Goal: Transaction & Acquisition: Book appointment/travel/reservation

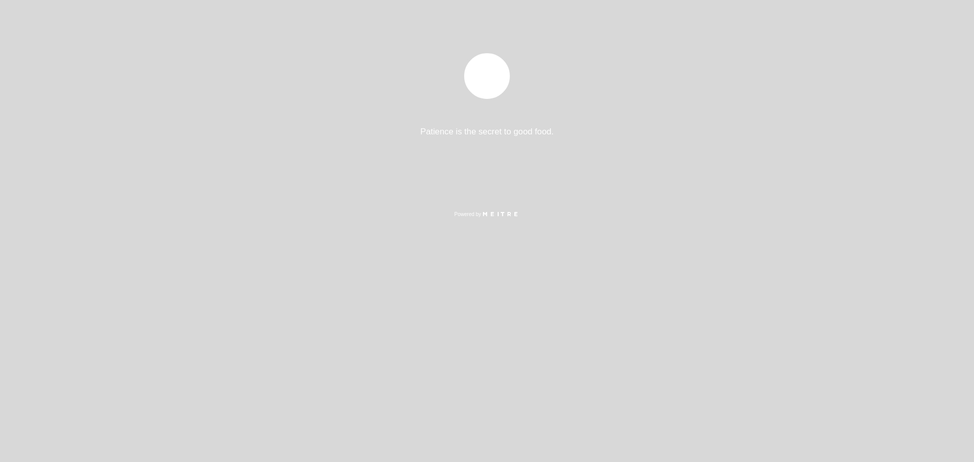
select select "es"
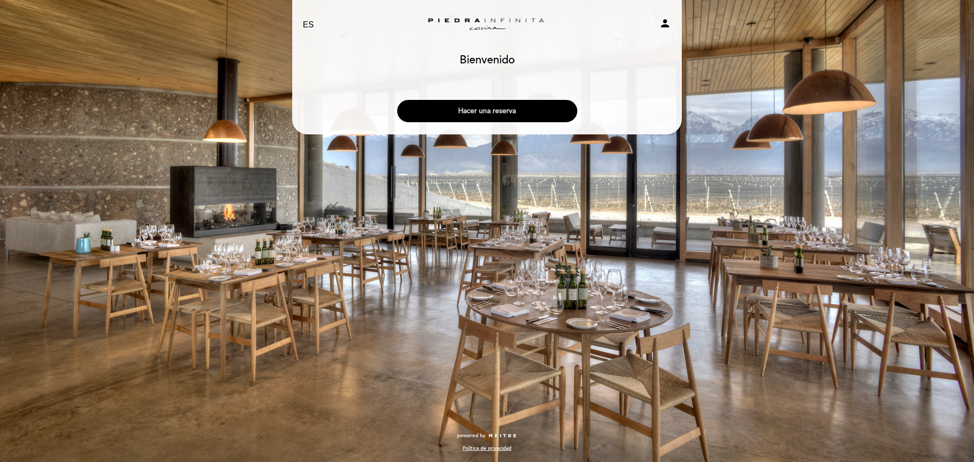
click at [534, 107] on button "Hacer una reserva" at bounding box center [487, 111] width 180 height 22
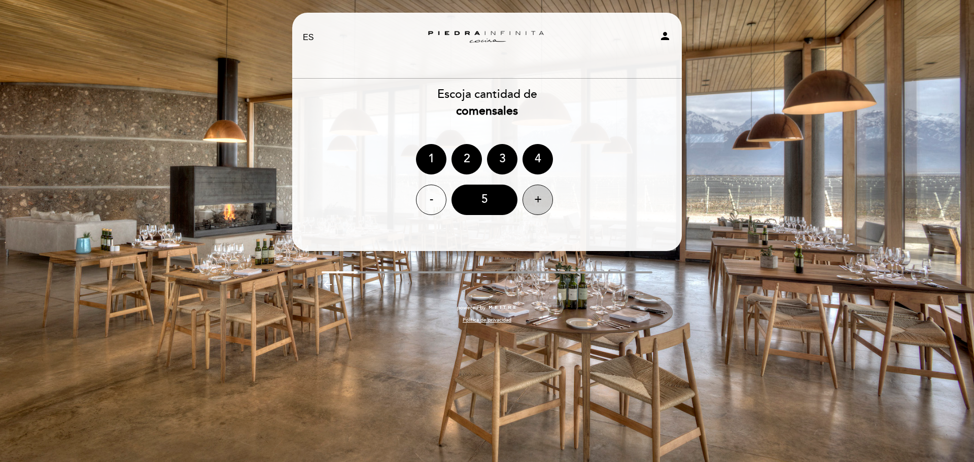
click at [546, 194] on div "+" at bounding box center [537, 200] width 30 height 30
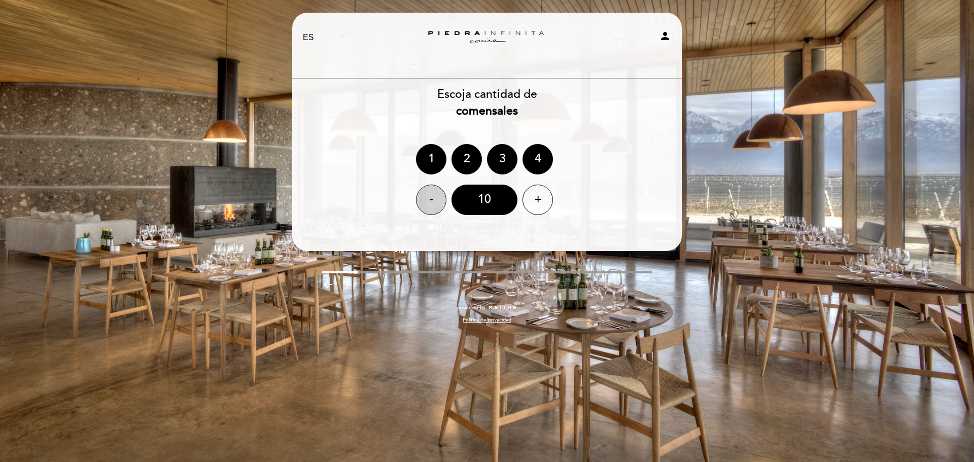
click at [433, 203] on div "-" at bounding box center [431, 200] width 30 height 30
click at [430, 200] on div "-" at bounding box center [431, 200] width 30 height 30
click at [609, 119] on div "Escoja cantidad de comensales" at bounding box center [487, 102] width 391 height 33
click at [530, 117] on div "Escoja cantidad de comensales" at bounding box center [487, 102] width 391 height 33
click at [489, 202] on div "8" at bounding box center [484, 200] width 66 height 30
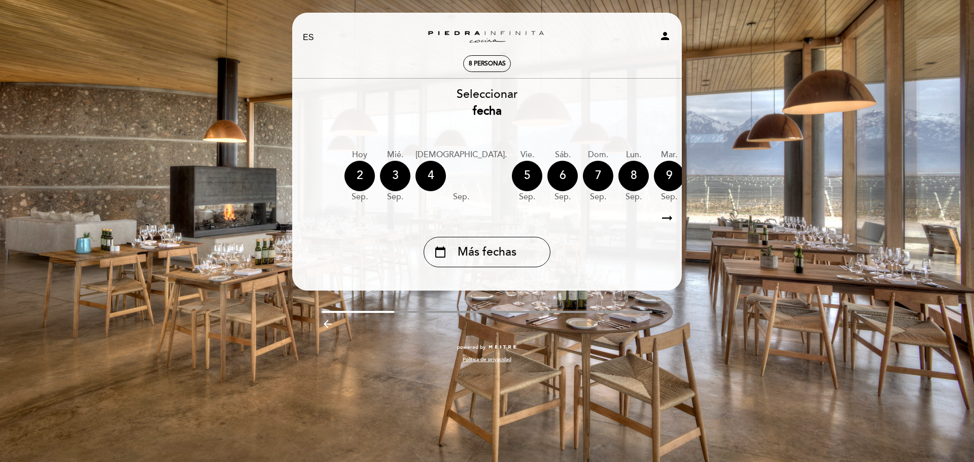
scroll to position [0, 298]
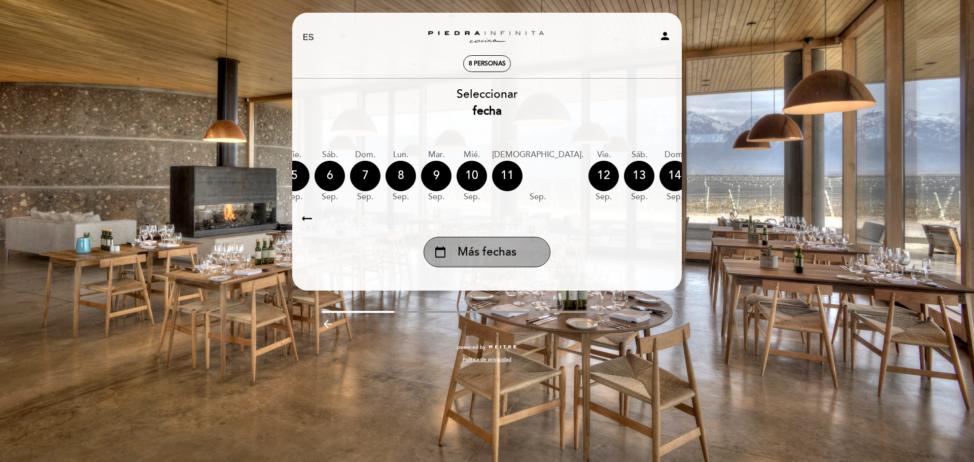
click at [492, 259] on span "Más fechas" at bounding box center [486, 252] width 59 height 17
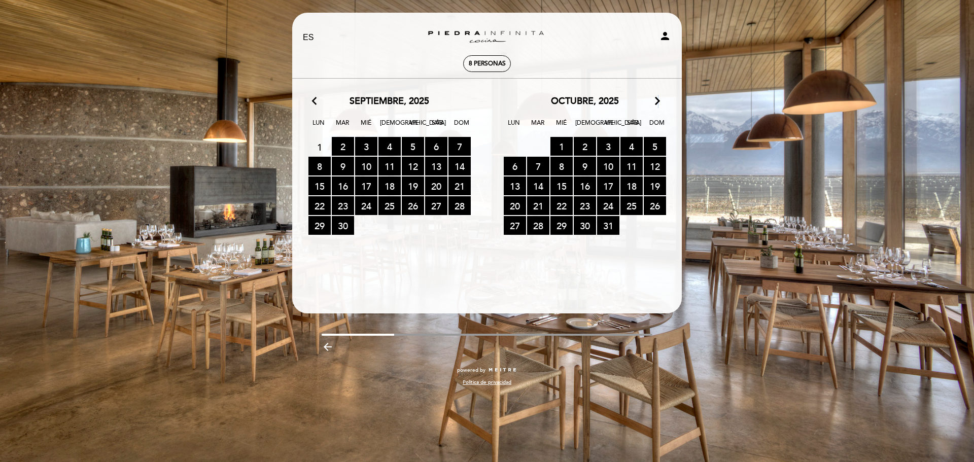
click at [655, 101] on icon "arrow_forward_ios" at bounding box center [657, 101] width 9 height 13
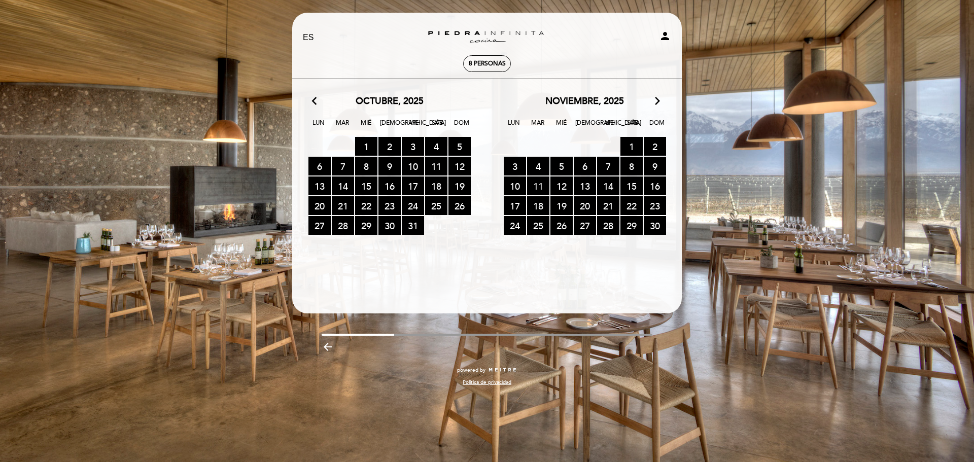
click at [542, 184] on span "11 RESERVAS DISPONIBLES" at bounding box center [538, 185] width 22 height 19
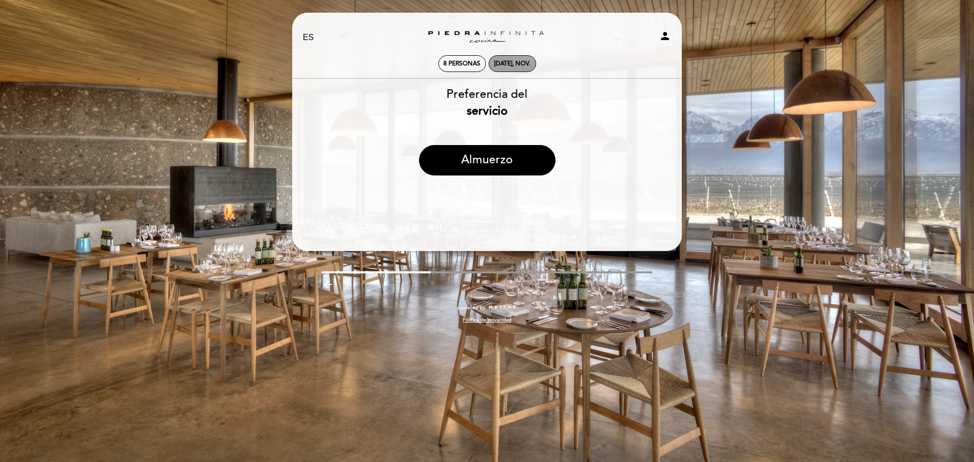
click at [502, 62] on div "[DATE], nov." at bounding box center [512, 64] width 36 height 8
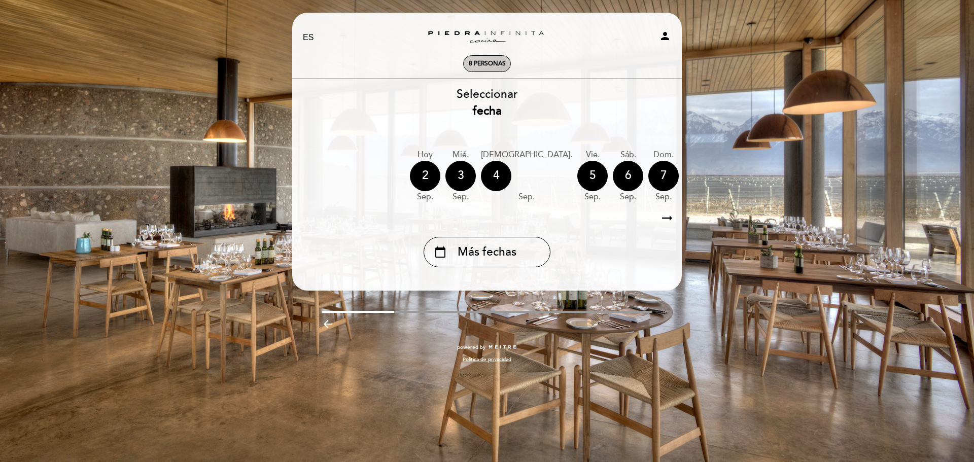
click at [497, 63] on span "8 personas" at bounding box center [487, 64] width 37 height 8
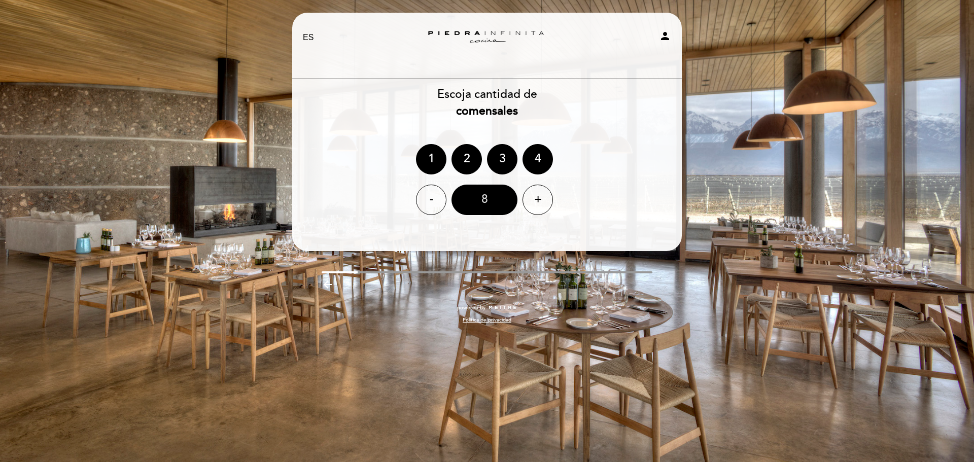
click at [493, 197] on div "8" at bounding box center [484, 200] width 66 height 30
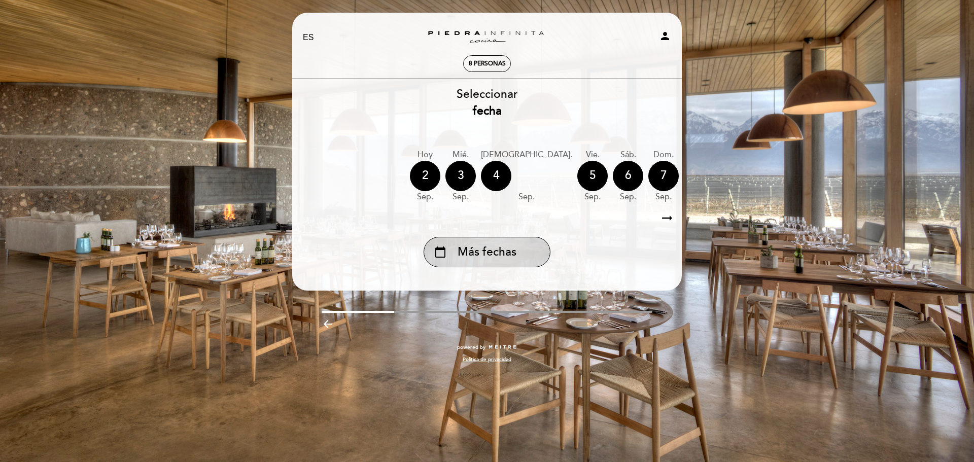
click at [524, 251] on div "calendar_today Más fechas" at bounding box center [486, 252] width 127 height 30
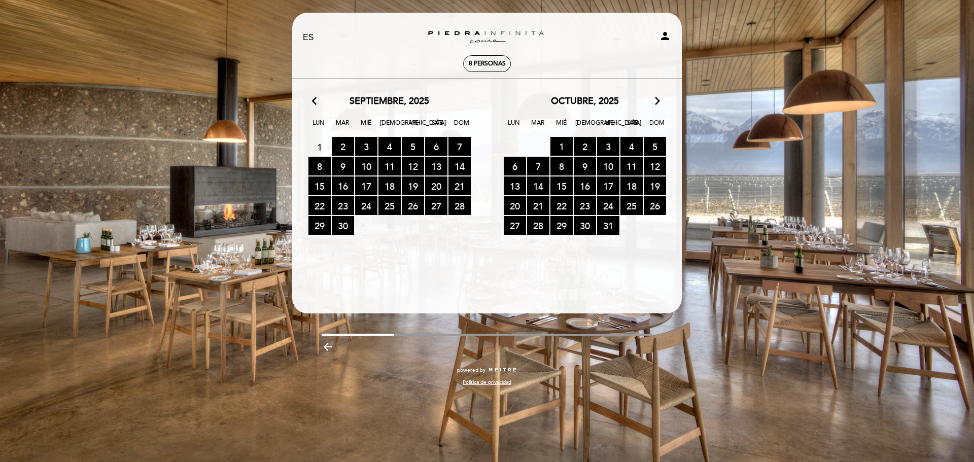
click at [656, 106] on icon "arrow_forward_ios" at bounding box center [657, 101] width 9 height 13
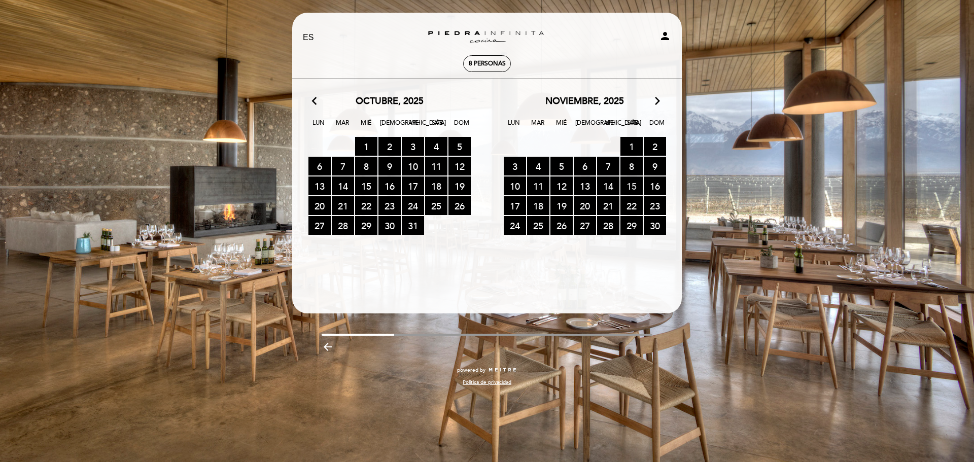
click at [629, 187] on span "15 RESERVAS DISPONIBLES" at bounding box center [631, 185] width 22 height 19
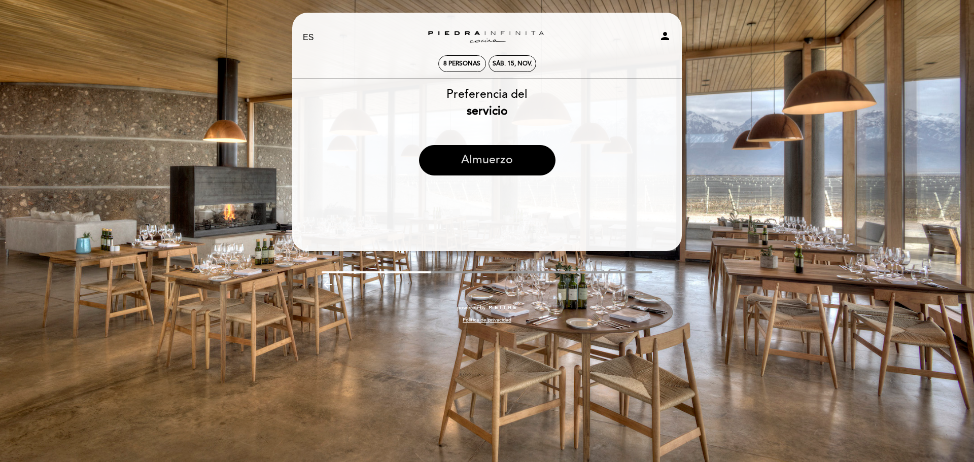
click at [513, 165] on button "Almuerzo" at bounding box center [487, 160] width 136 height 30
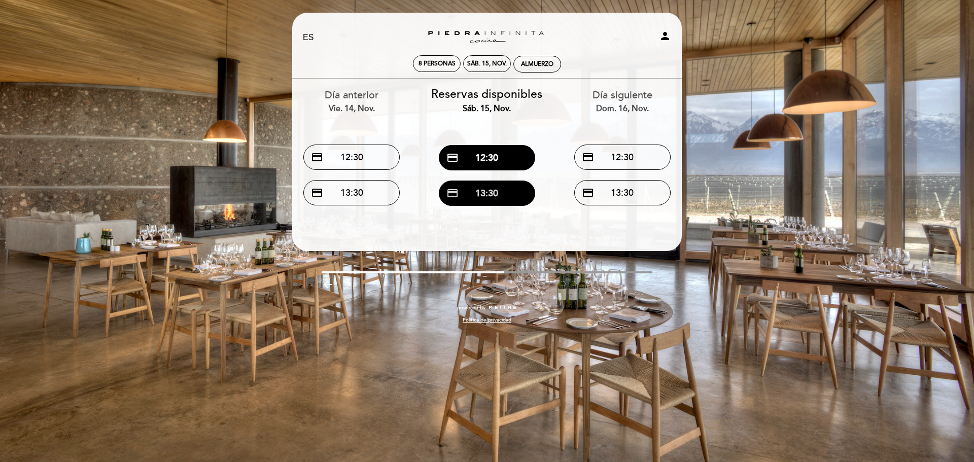
click at [502, 194] on button "credit_card 13:30" at bounding box center [487, 193] width 96 height 25
